Goal: Transaction & Acquisition: Purchase product/service

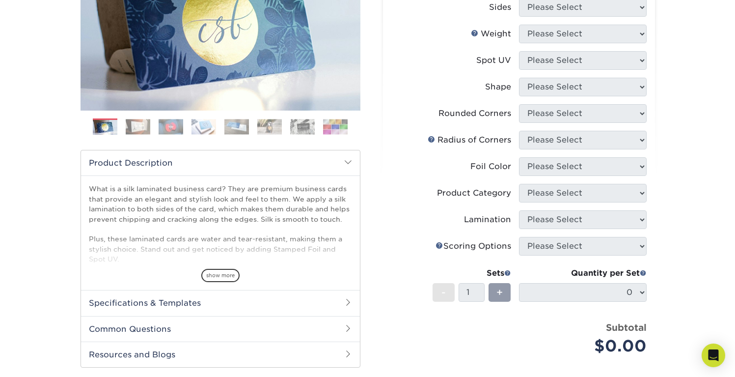
scroll to position [182, 0]
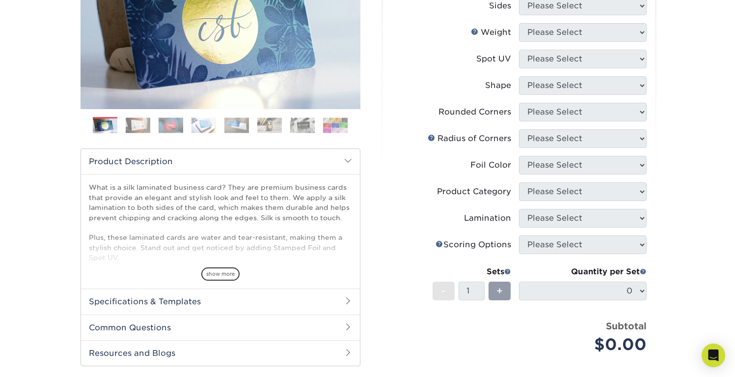
click at [273, 122] on img at bounding box center [269, 124] width 25 height 15
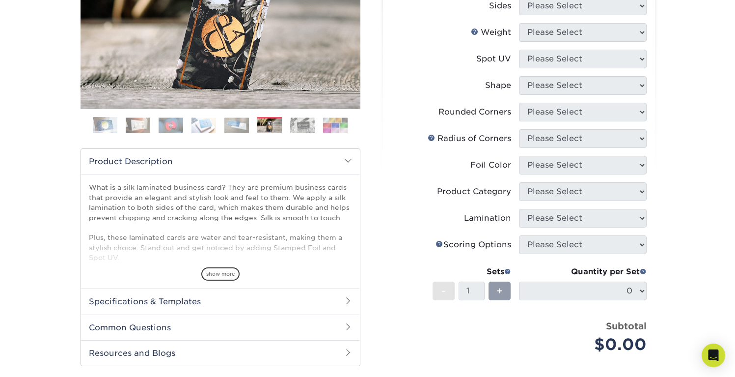
click at [304, 122] on img at bounding box center [302, 124] width 25 height 15
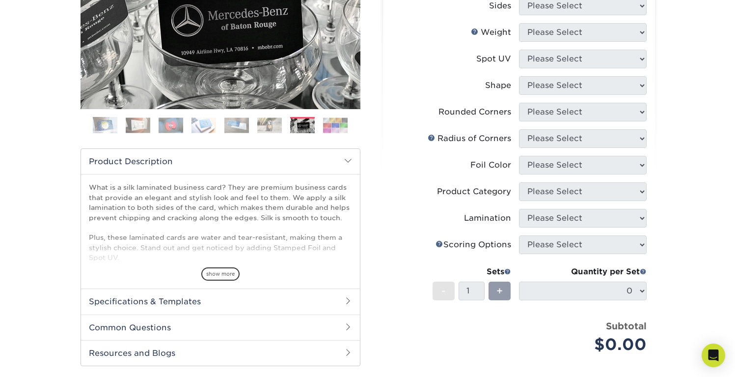
click at [329, 123] on img at bounding box center [335, 124] width 25 height 15
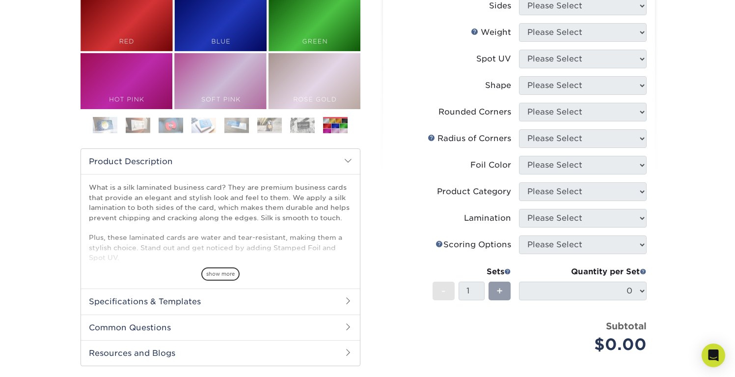
click at [193, 122] on img at bounding box center [203, 124] width 25 height 15
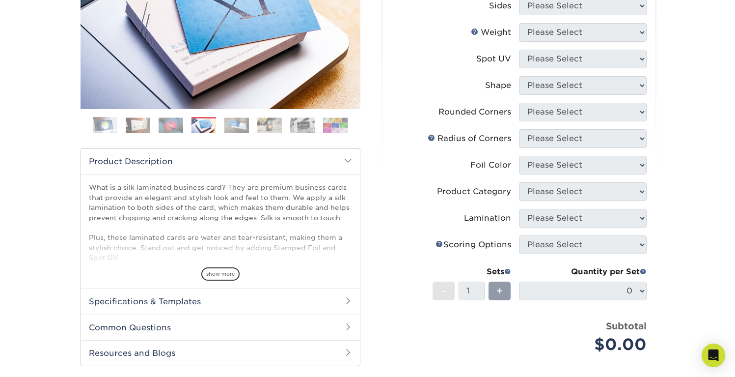
drag, startPoint x: 216, startPoint y: 122, endPoint x: 288, endPoint y: 123, distance: 71.2
click at [220, 122] on ol at bounding box center [221, 129] width 280 height 24
click at [318, 124] on ol at bounding box center [221, 129] width 280 height 24
click at [336, 123] on img at bounding box center [335, 124] width 25 height 15
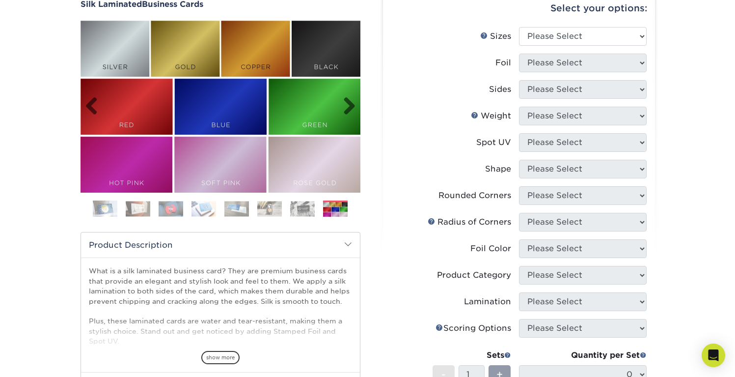
scroll to position [0, 0]
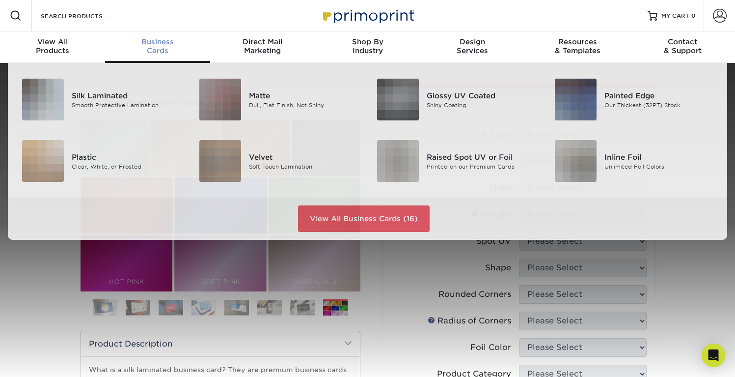
click at [168, 46] on span "Business" at bounding box center [157, 41] width 105 height 9
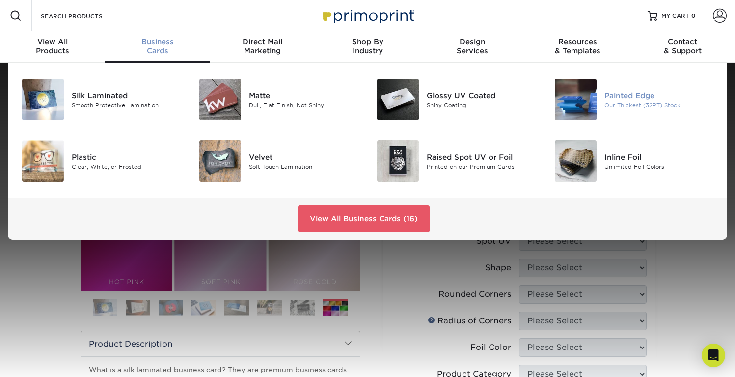
click at [625, 100] on div "Painted Edge" at bounding box center [659, 95] width 111 height 11
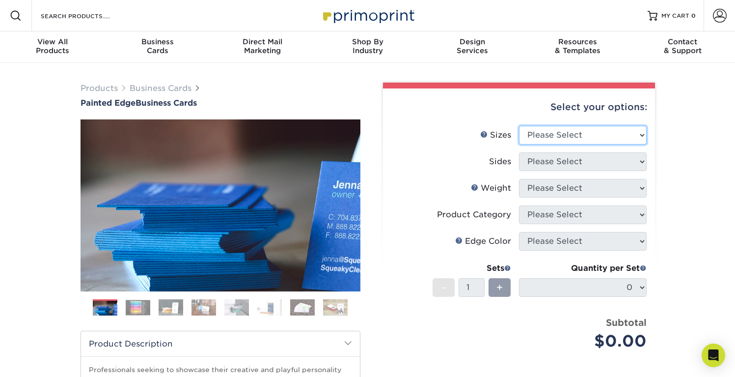
click at [644, 134] on select "Please Select 2" x 3.5" - Standard 2.125" x 3.375" - European 2.5" x 2.5" - Squ…" at bounding box center [583, 135] width 128 height 19
select select "2.00x3.50"
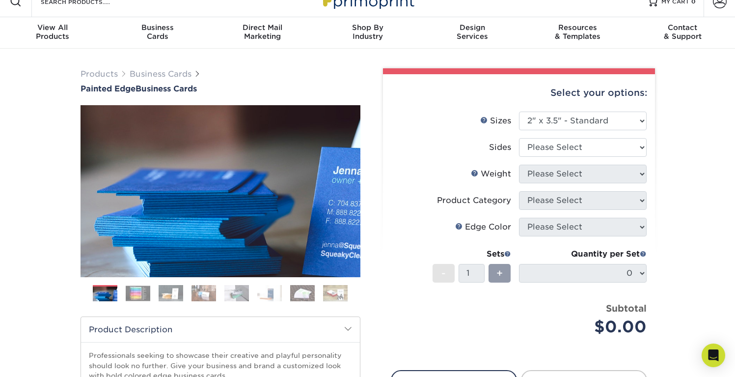
scroll to position [23, 0]
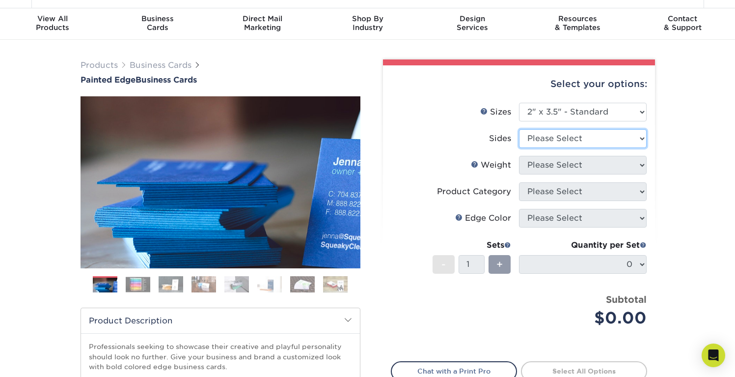
click at [643, 144] on select "Please Select Print Both Sides Print Front Only" at bounding box center [583, 138] width 128 height 19
select select "13abbda7-1d64-4f25-8bb2-c179b224825d"
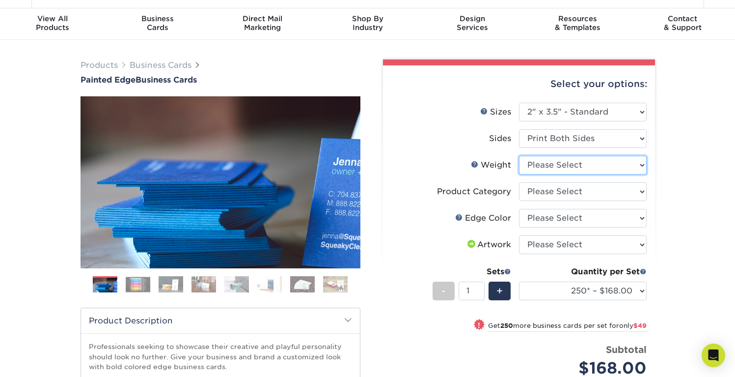
click at [635, 163] on select "Please Select 32PTUC" at bounding box center [583, 165] width 128 height 19
select select "32PTUC"
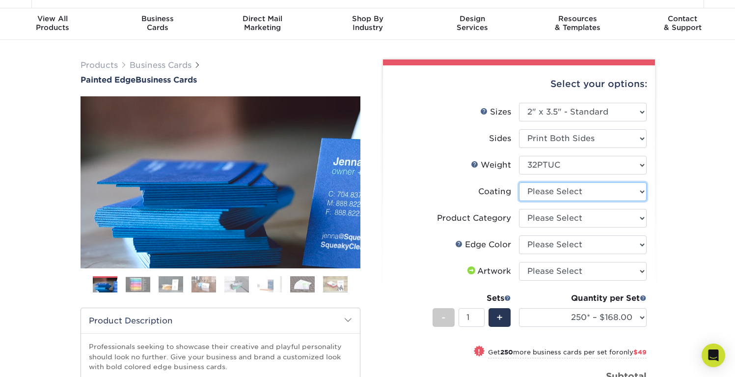
click at [641, 191] on select at bounding box center [583, 191] width 128 height 19
select select "3e7618de-abca-4bda-9f97-8b9129e913d8"
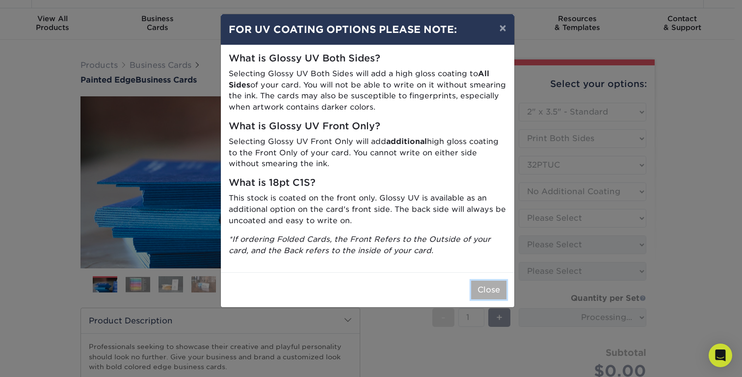
click at [497, 287] on button "Close" at bounding box center [488, 289] width 35 height 19
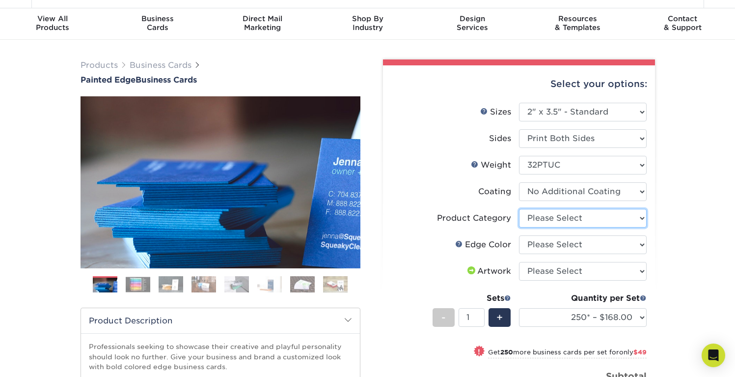
click at [588, 219] on select "Please Select Business Cards" at bounding box center [583, 218] width 128 height 19
select select "3b5148f1-0588-4f88-a218-97bcfdce65c1"
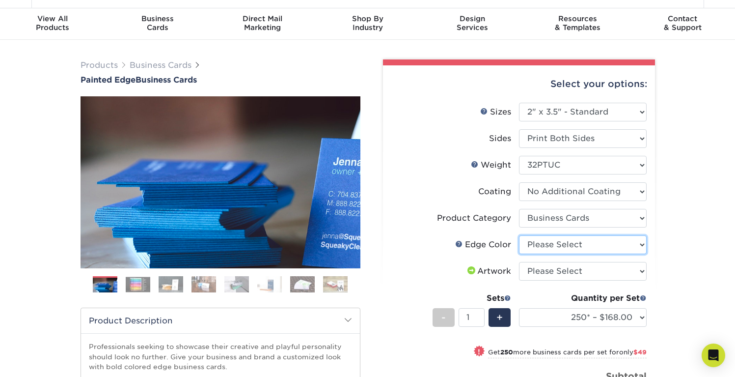
click at [580, 247] on select "Please Select Charcoal Black Brown Blue Pearlescent Blue Pearlescent Gold Pearl…" at bounding box center [583, 244] width 128 height 19
select select "8edf2e46-2dbb-4a7c-bc5c-20ba781fe219"
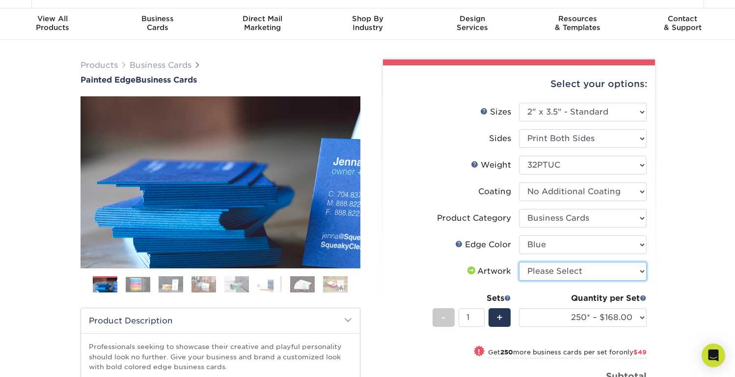
click at [560, 273] on select "Please Select I will upload files I need a design - $100" at bounding box center [583, 271] width 128 height 19
select select "upload"
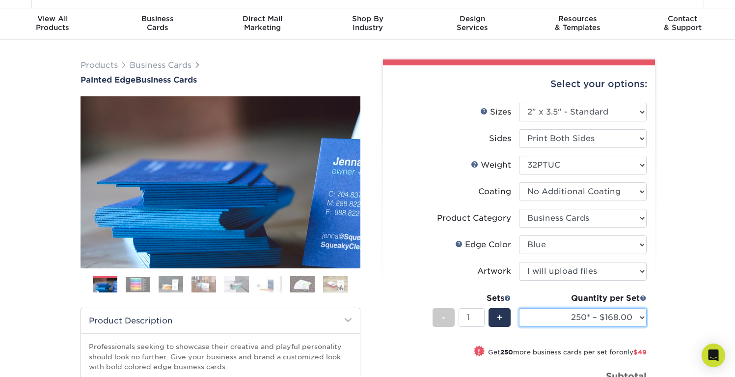
click at [641, 319] on select "250* – $168.00 500* – $217.00 1000* – $339.00" at bounding box center [583, 317] width 128 height 19
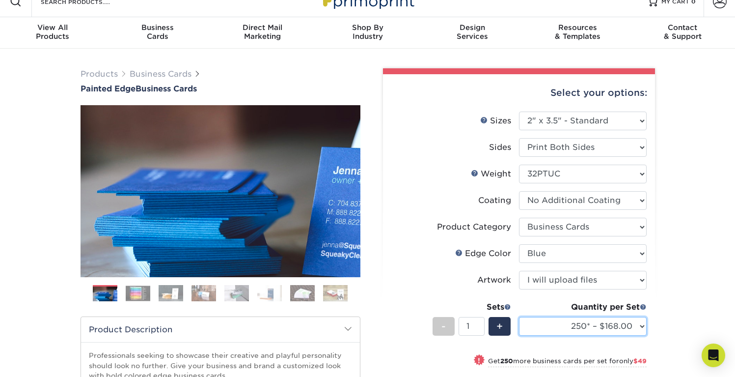
scroll to position [0, 0]
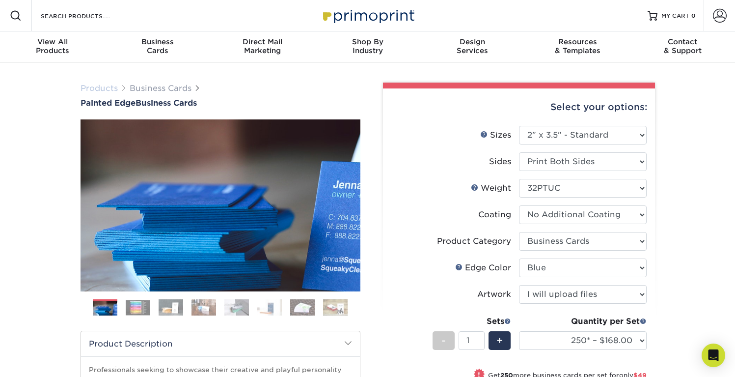
click at [93, 87] on link "Products" at bounding box center [99, 87] width 37 height 9
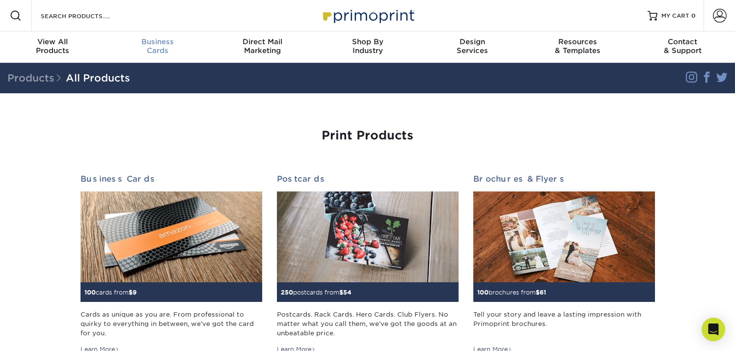
click at [165, 42] on span "Business" at bounding box center [157, 41] width 105 height 9
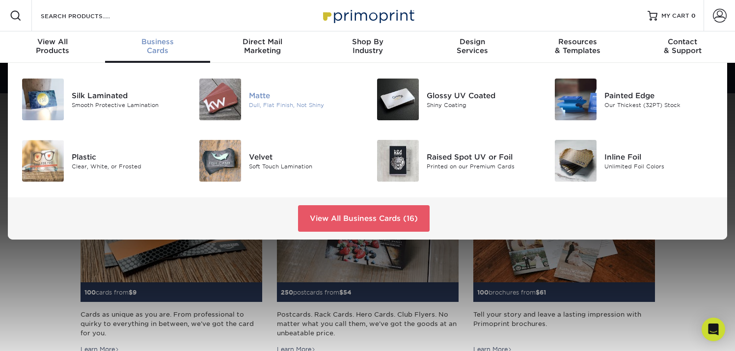
click at [277, 102] on div "Dull, Flat Finish, Not Shiny" at bounding box center [304, 105] width 111 height 8
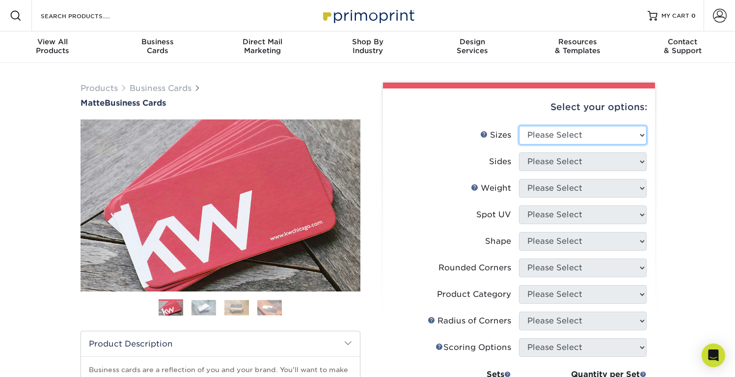
click at [636, 135] on select "Please Select 1.5" x 3.5" - Mini 1.75" x 3.5" - Mini 2" x 2" - Square 2" x 3" -…" at bounding box center [583, 135] width 128 height 19
select select "2.00x3.50"
